Goal: Obtain resource: Obtain resource

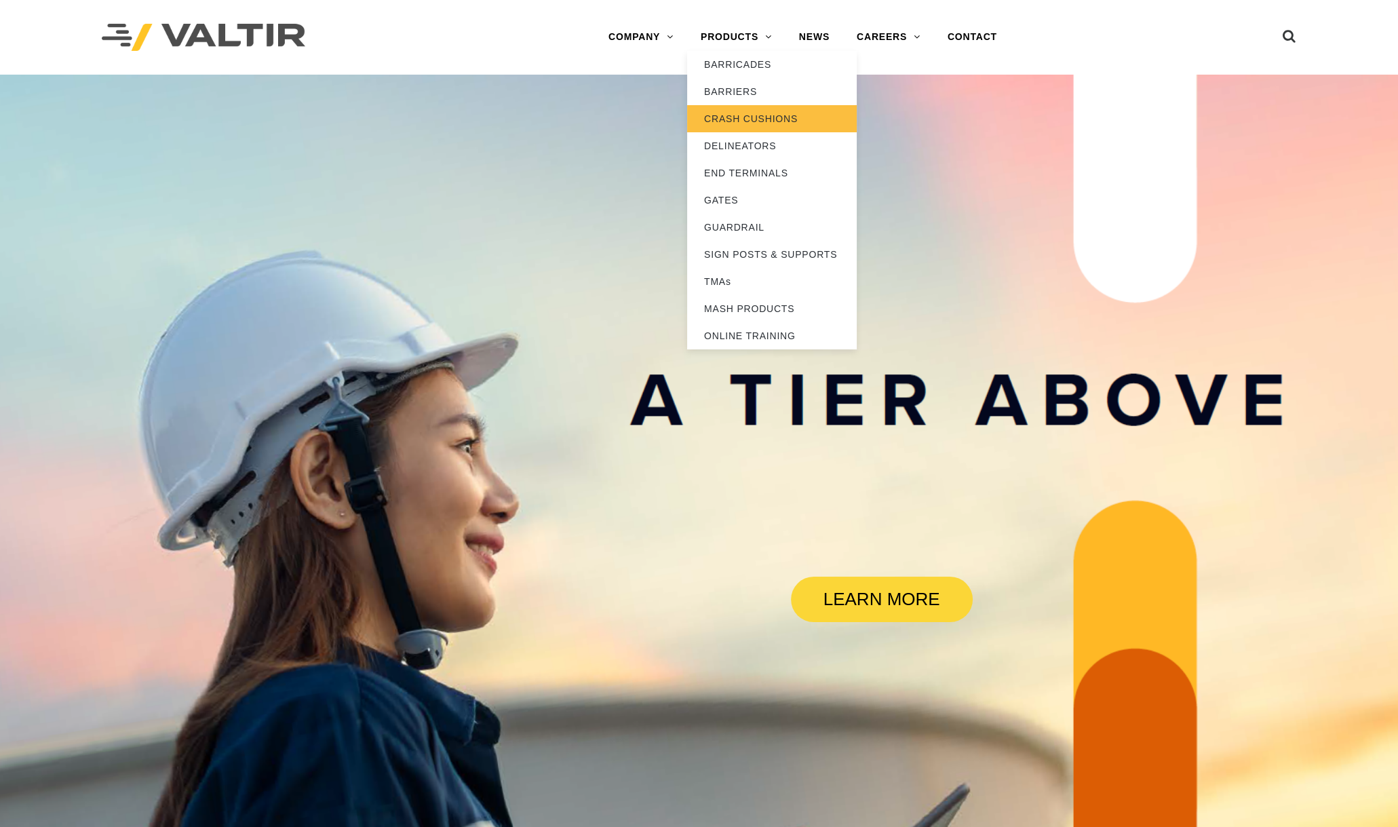
click at [761, 113] on link "CRASH CUSHIONS" at bounding box center [772, 118] width 170 height 27
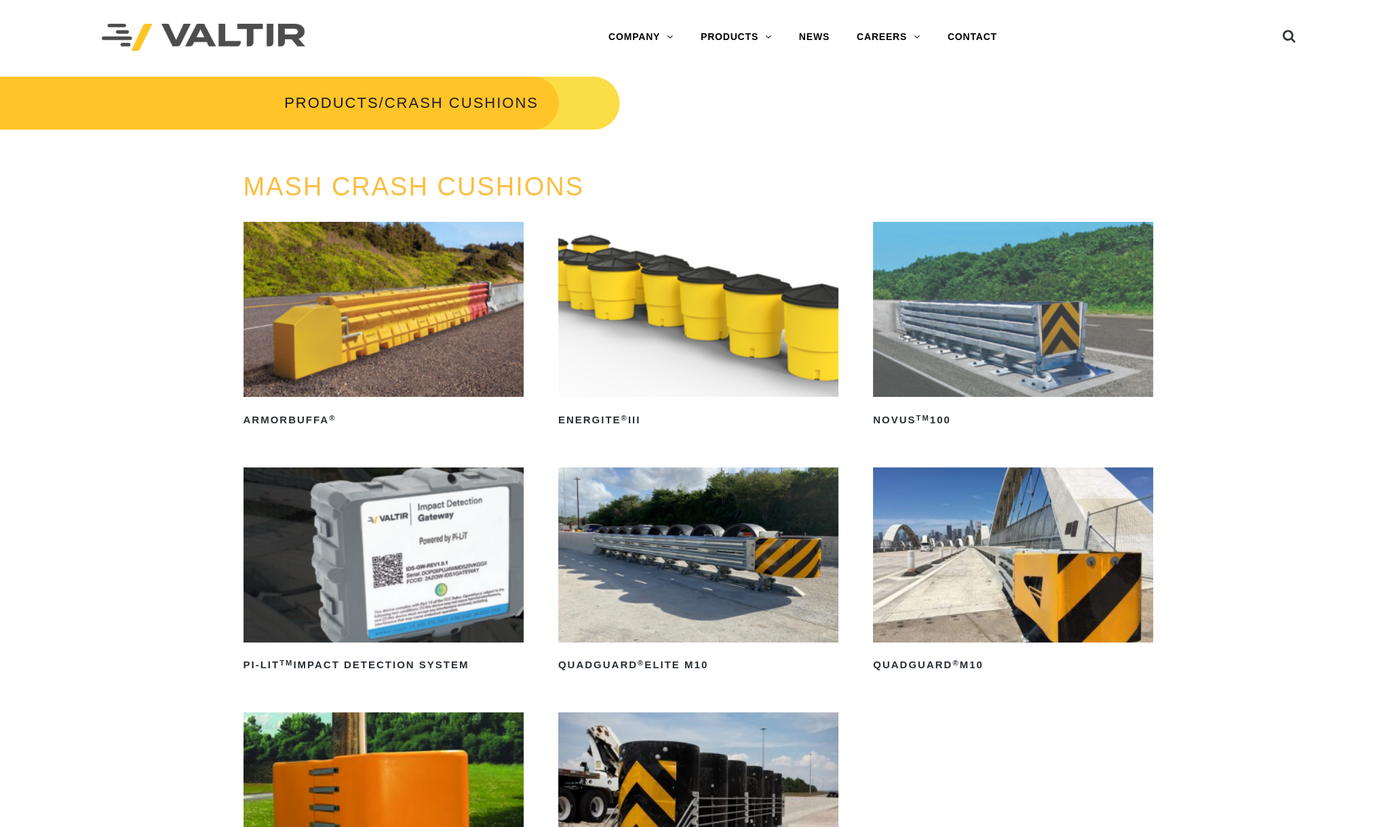
click at [1004, 562] on img at bounding box center [1013, 554] width 280 height 175
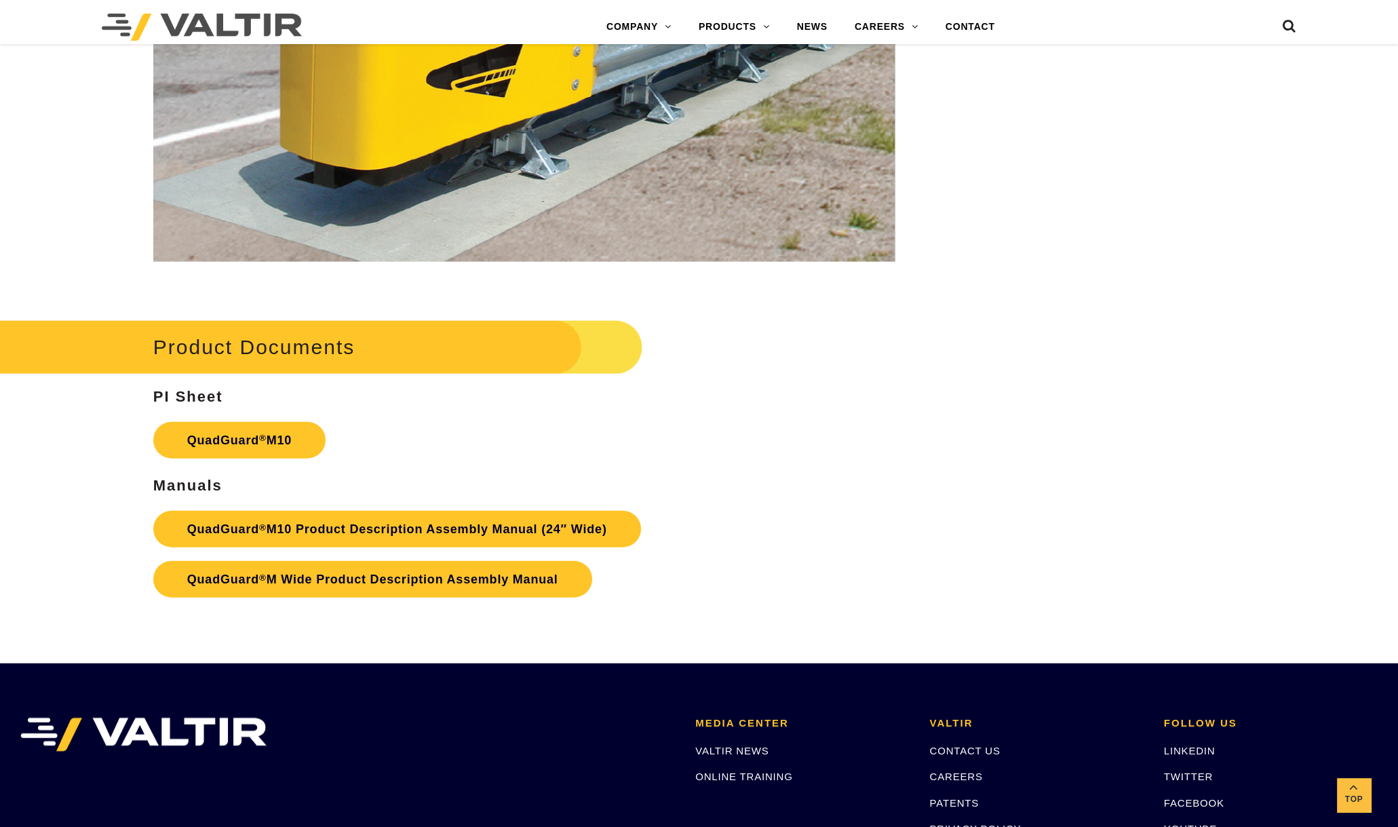
scroll to position [5088, 0]
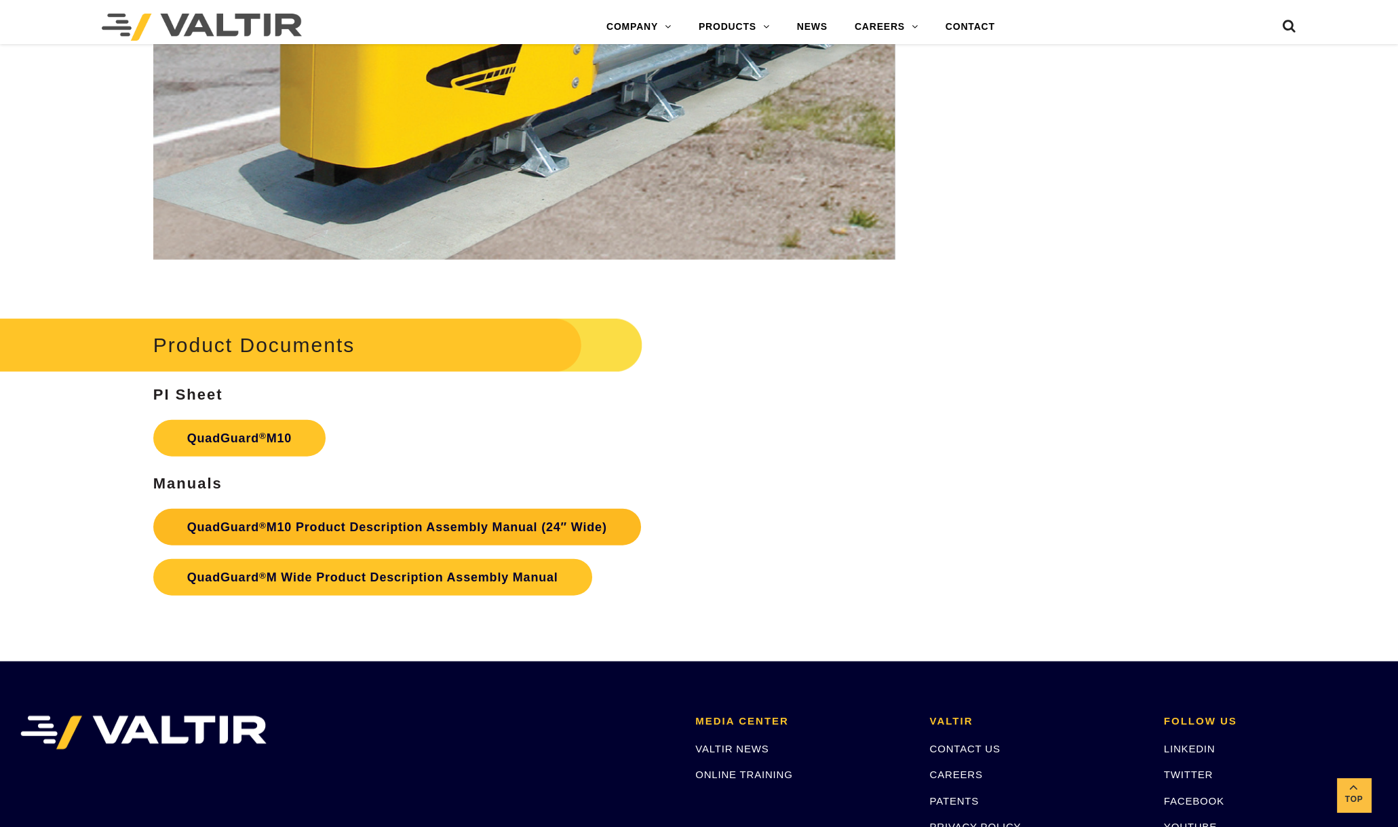
click at [329, 526] on link "QuadGuard ® M10 Product Description Assembly Manual (24″ Wide)" at bounding box center [397, 527] width 488 height 37
